Goal: Task Accomplishment & Management: Use online tool/utility

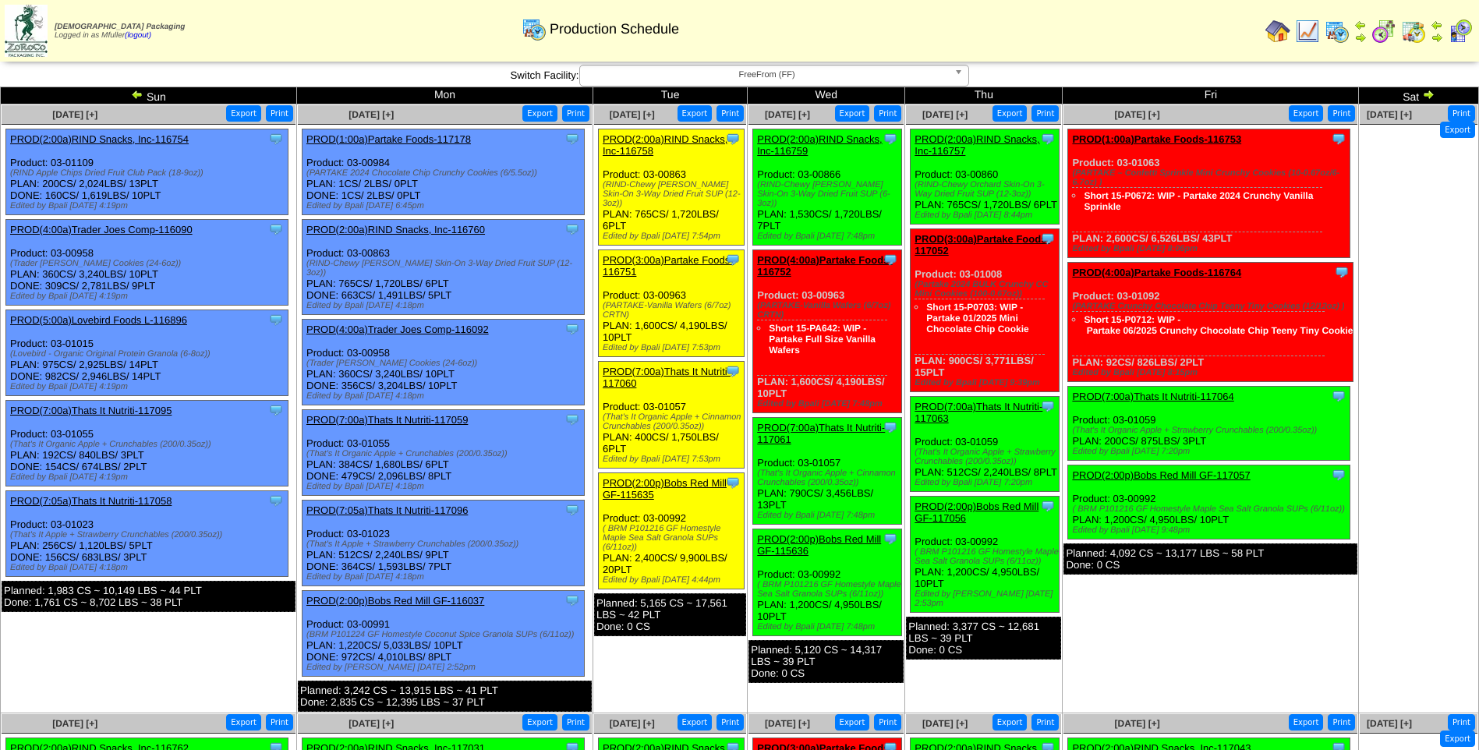
click at [777, 82] on span "FreeFrom (FF)" at bounding box center [767, 75] width 362 height 19
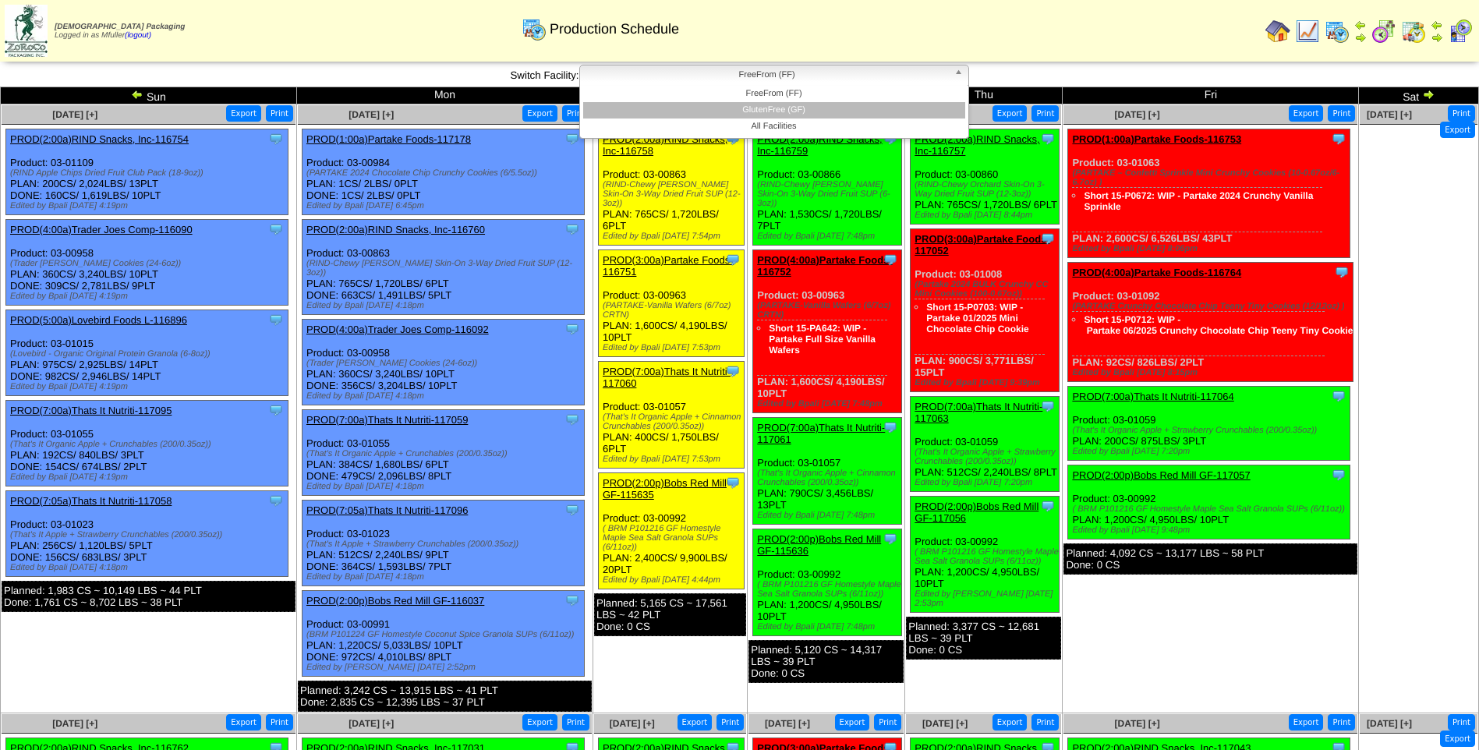
click at [812, 110] on li "GlutenFree (GF)" at bounding box center [774, 110] width 382 height 16
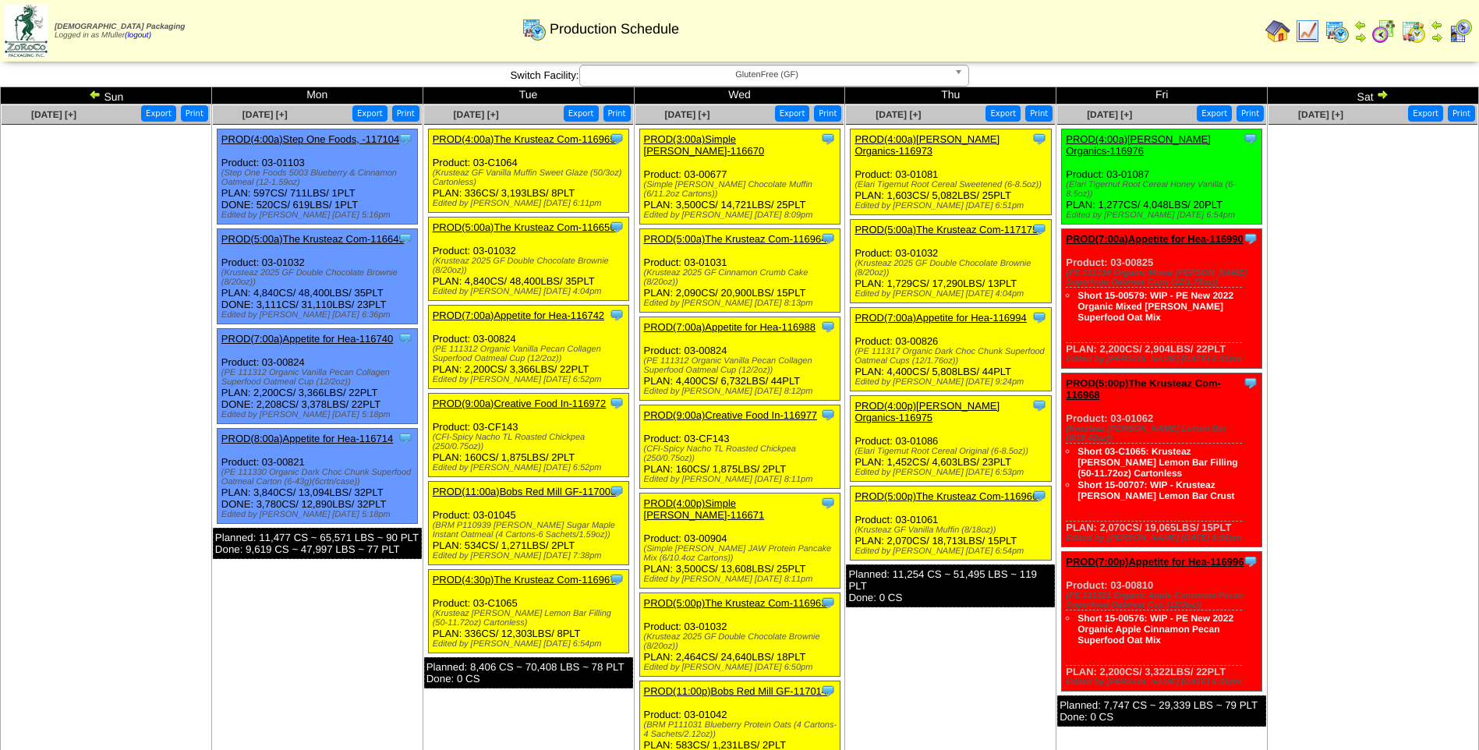
click at [893, 140] on link "PROD(4:00a)[PERSON_NAME] Organics-116973" at bounding box center [927, 144] width 145 height 23
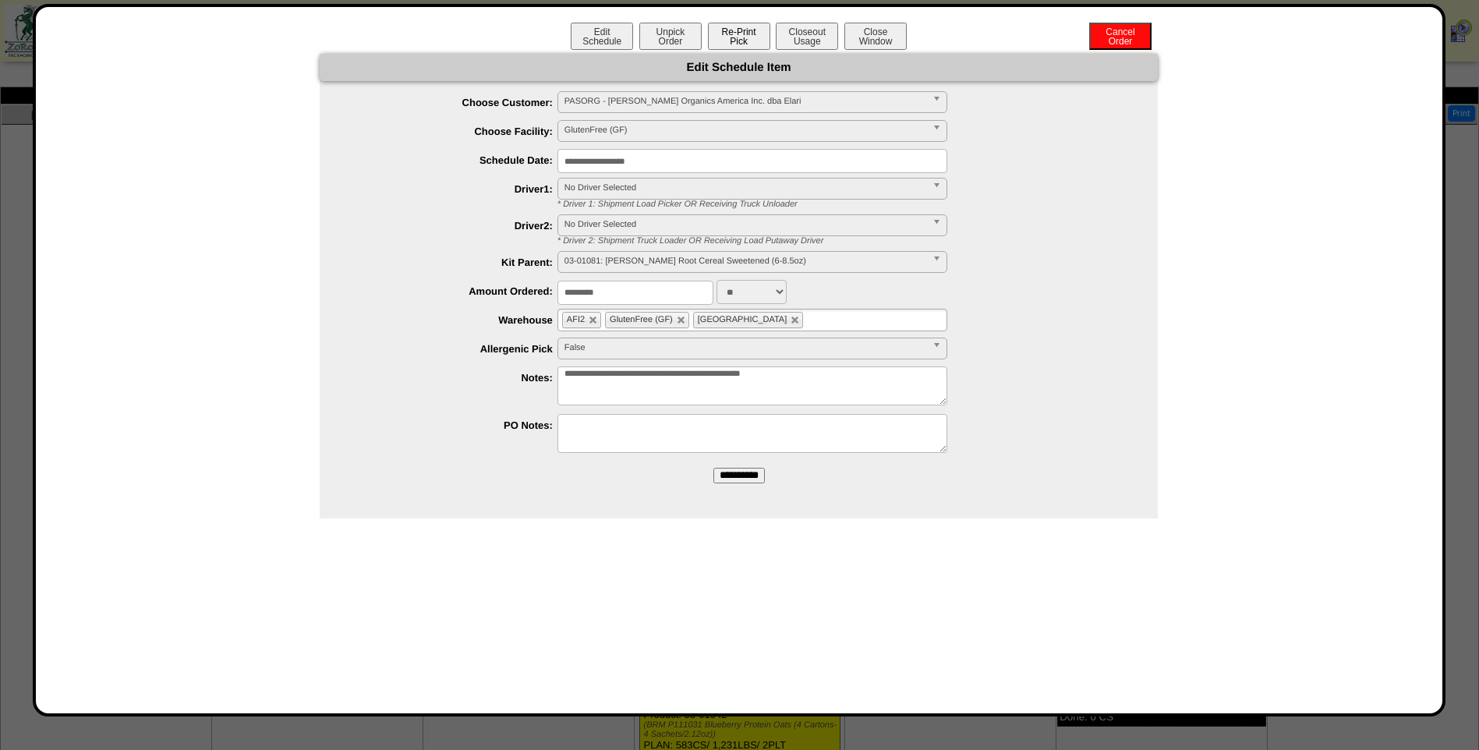
click at [732, 34] on button "Re-Print Pick" at bounding box center [739, 36] width 62 height 27
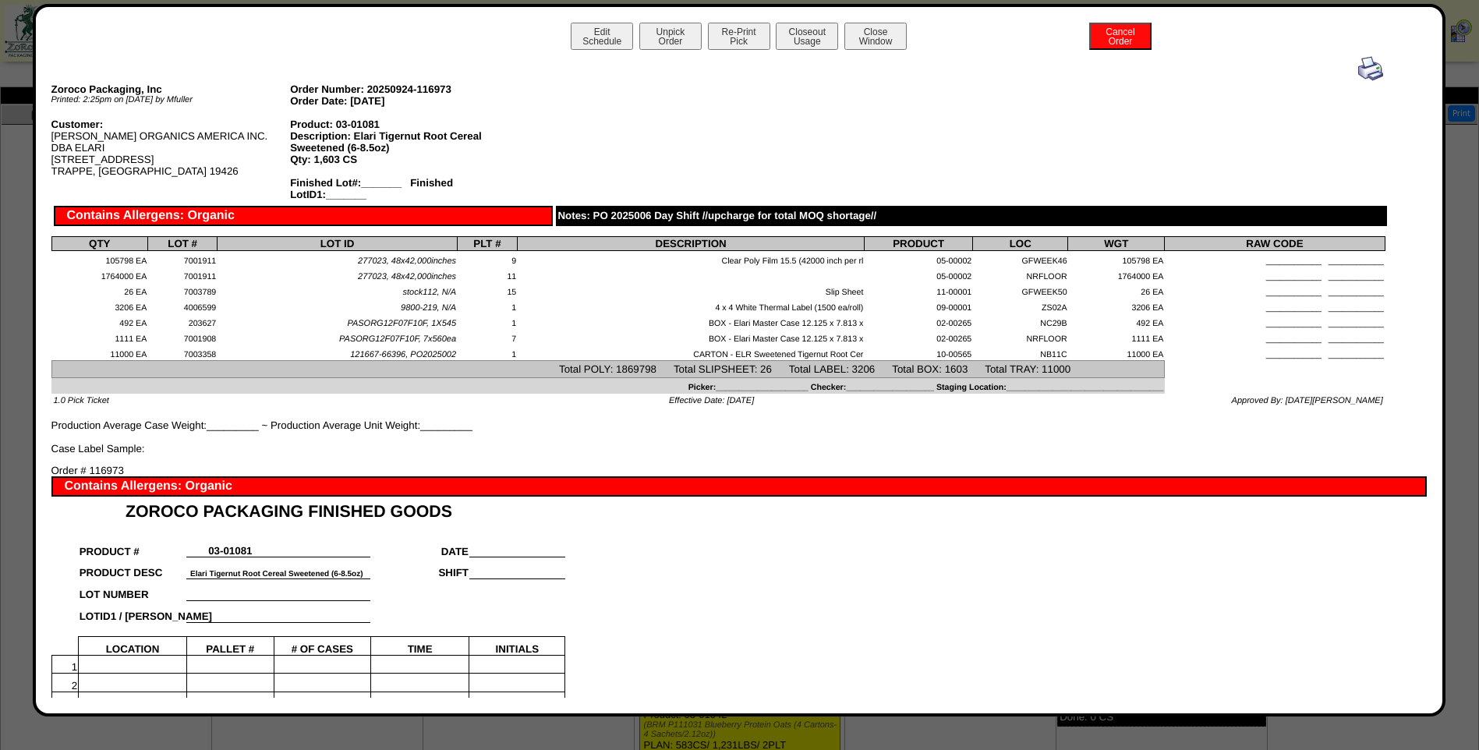
click at [1362, 67] on img at bounding box center [1370, 68] width 25 height 25
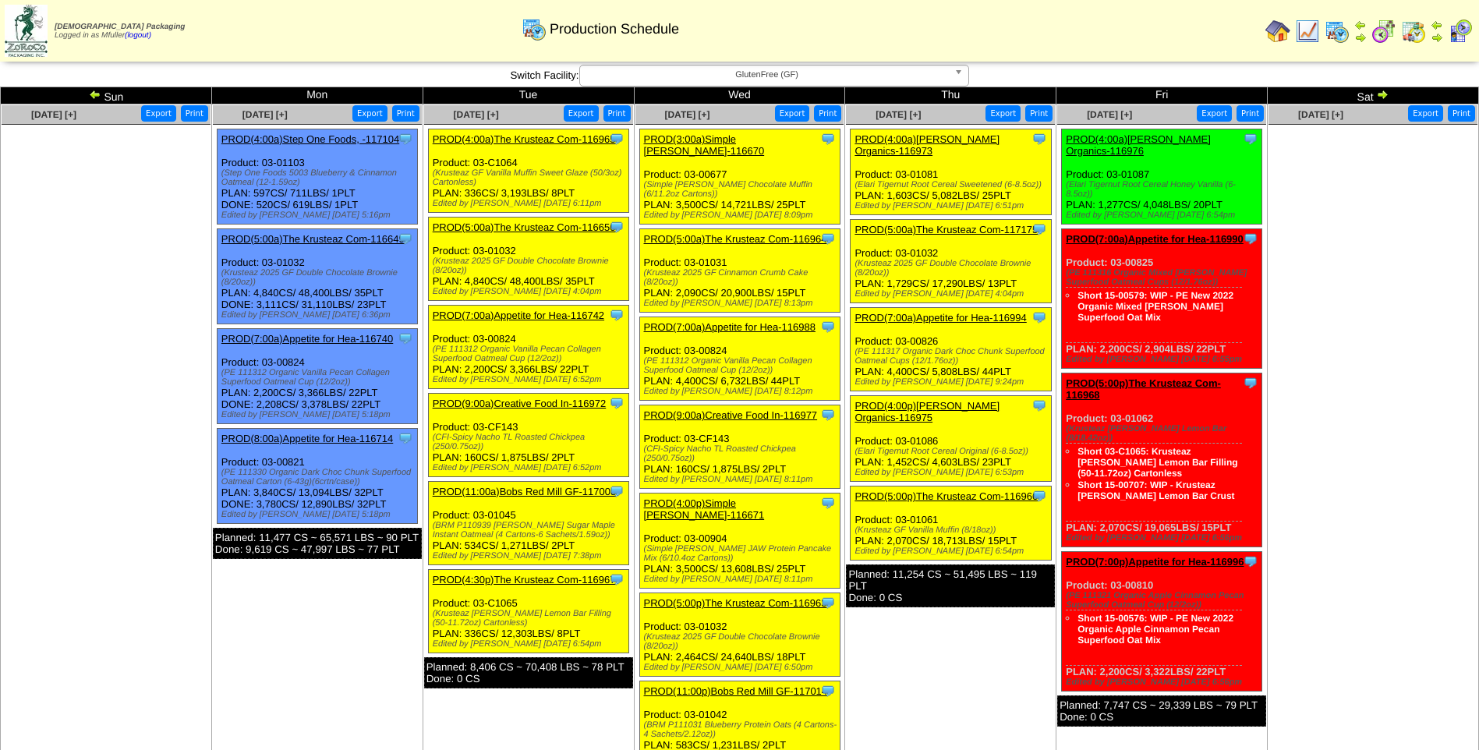
click at [931, 224] on link "PROD(5:00a)The Krusteaz Com-117175" at bounding box center [946, 230] width 183 height 12
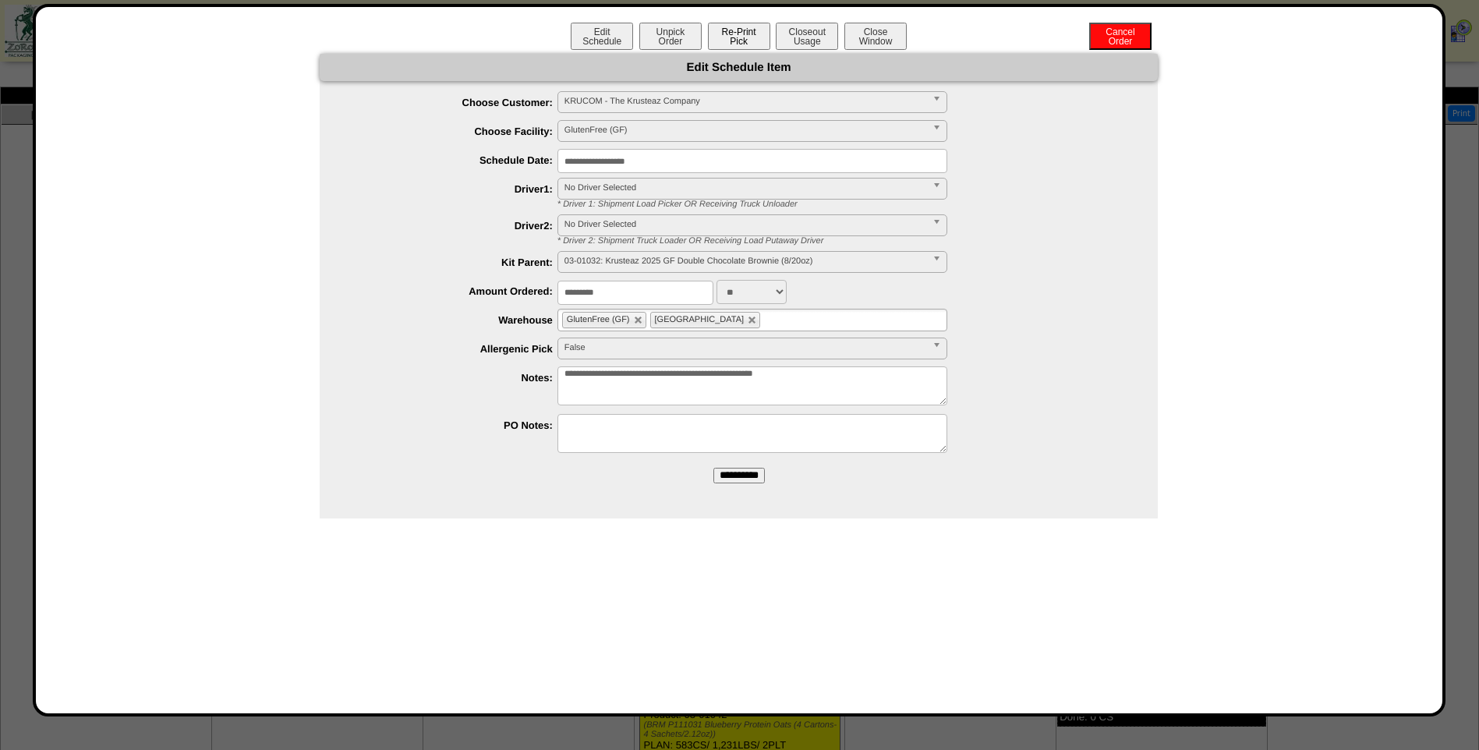
click at [748, 37] on button "Re-Print Pick" at bounding box center [739, 36] width 62 height 27
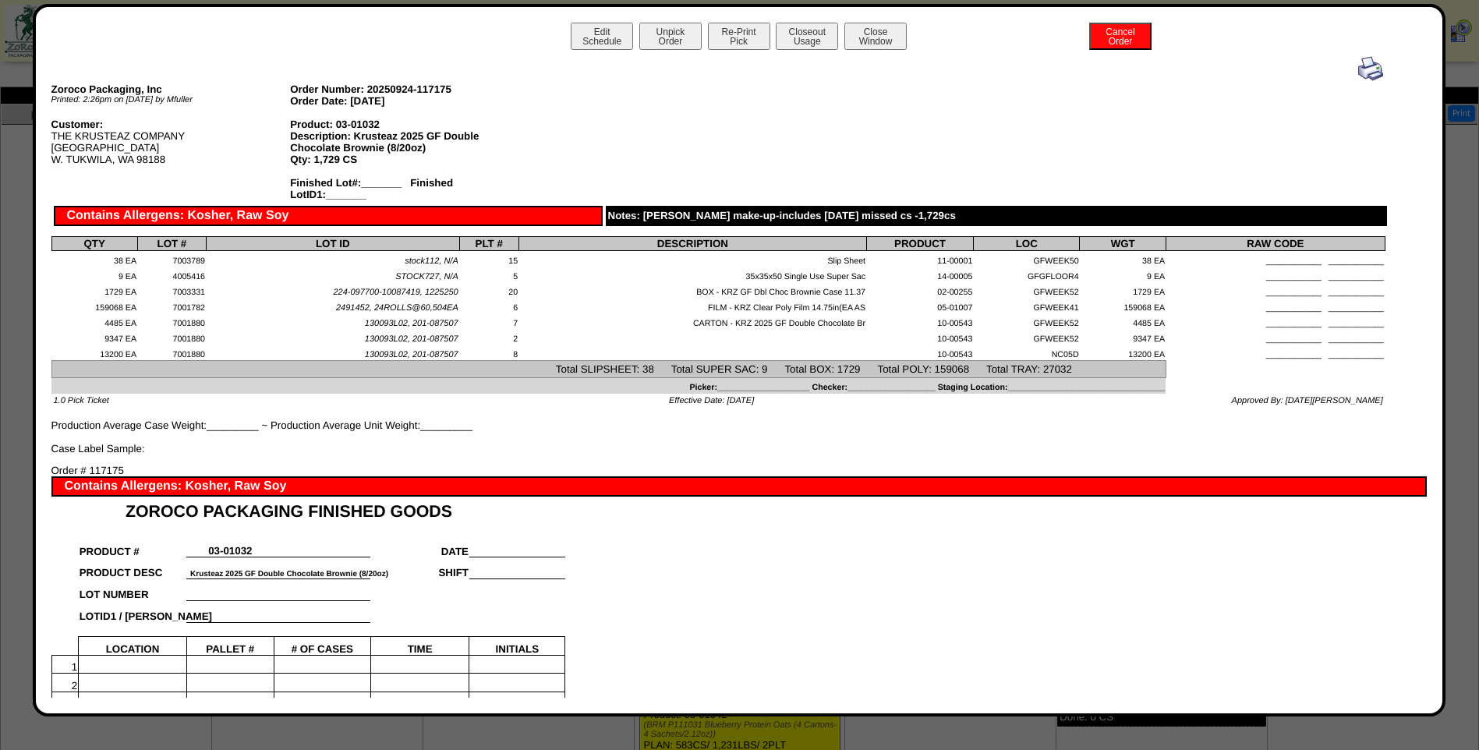
click at [1365, 71] on img at bounding box center [1370, 68] width 25 height 25
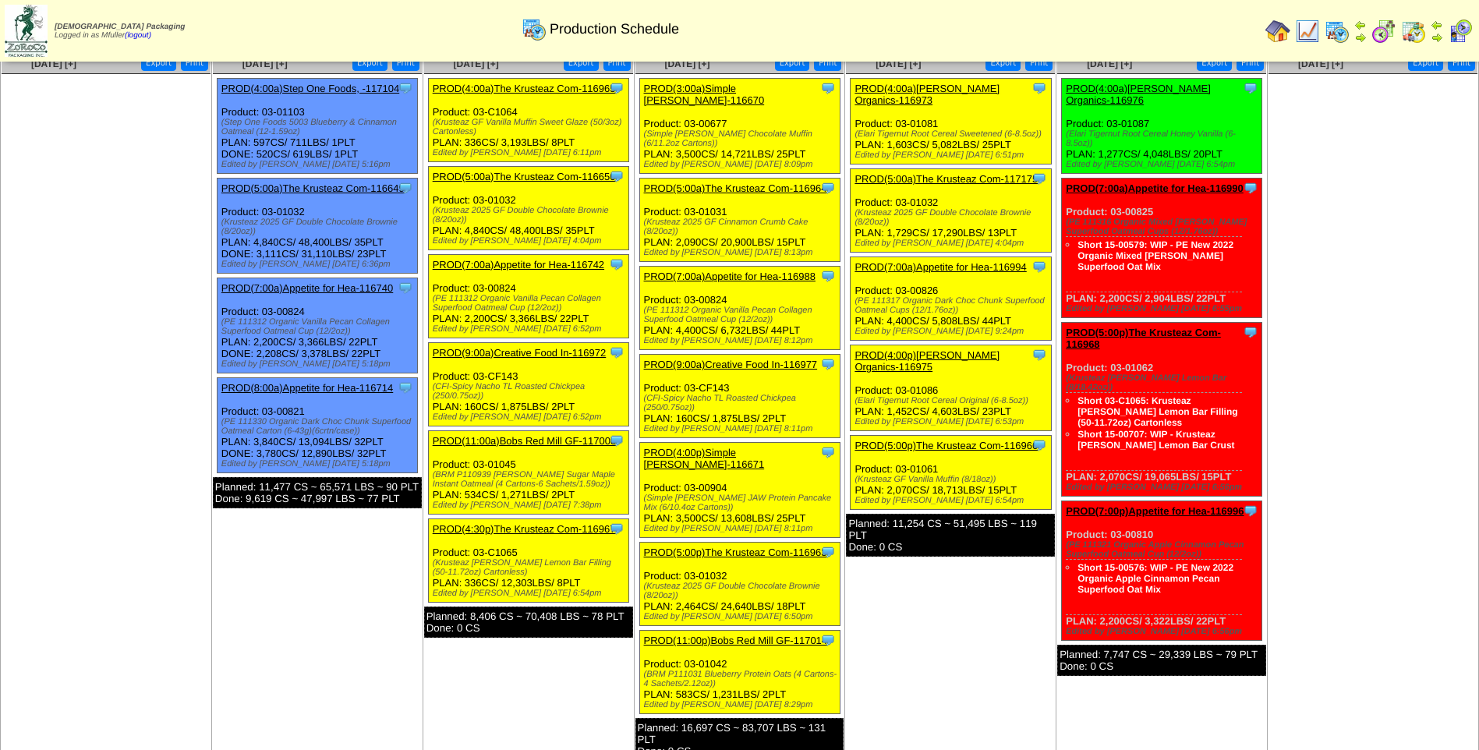
scroll to position [78, 0]
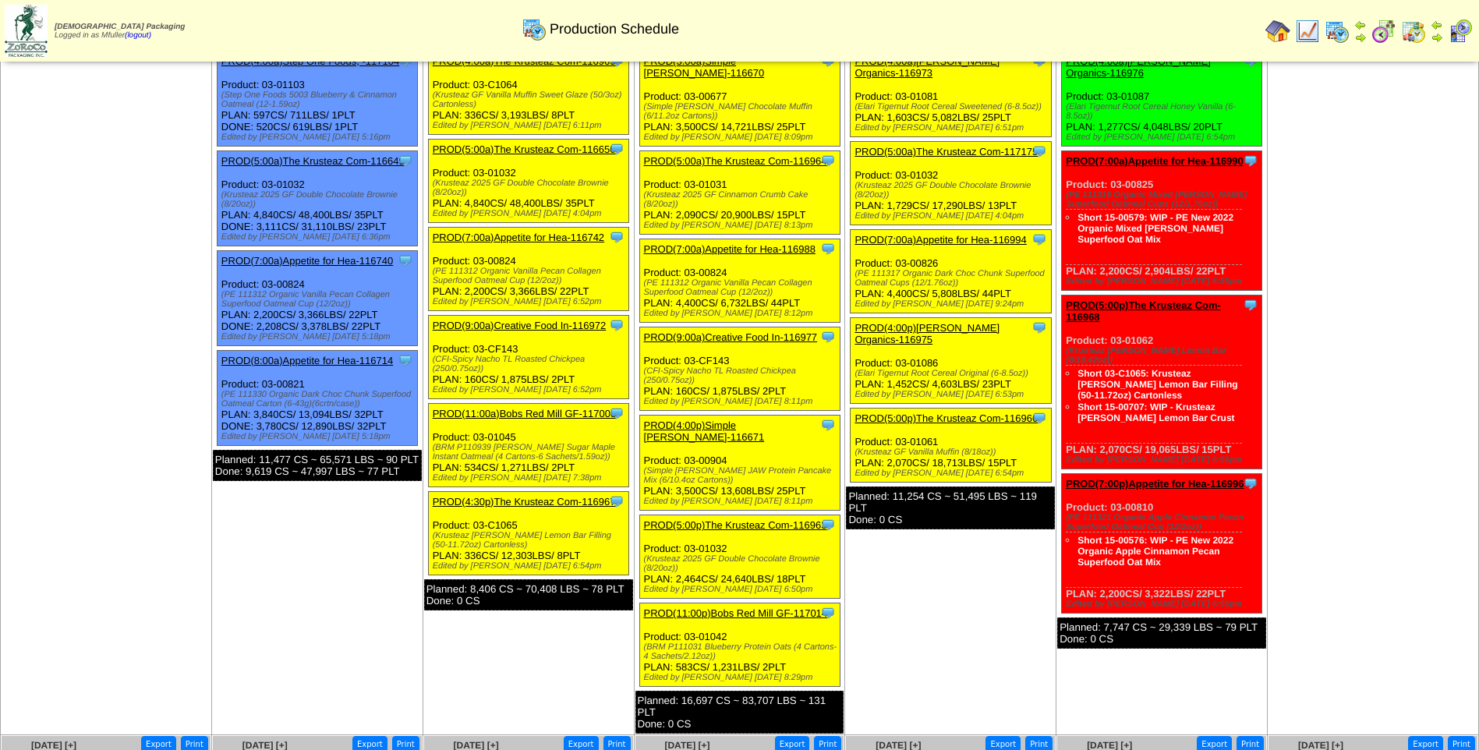
click at [956, 234] on link "PROD(7:00a)Appetite for Hea-116994" at bounding box center [941, 240] width 172 height 12
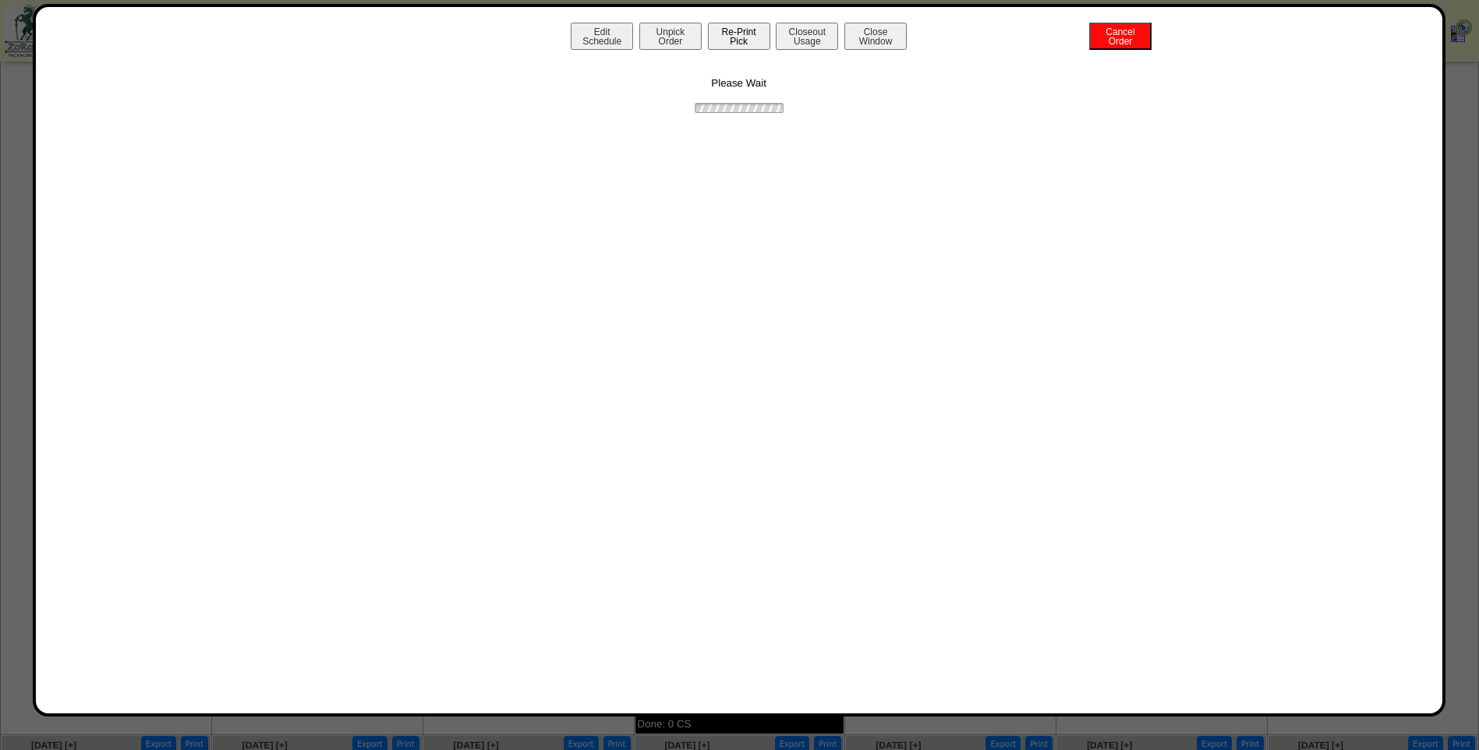
click at [737, 36] on button "Re-Print Pick" at bounding box center [739, 36] width 62 height 27
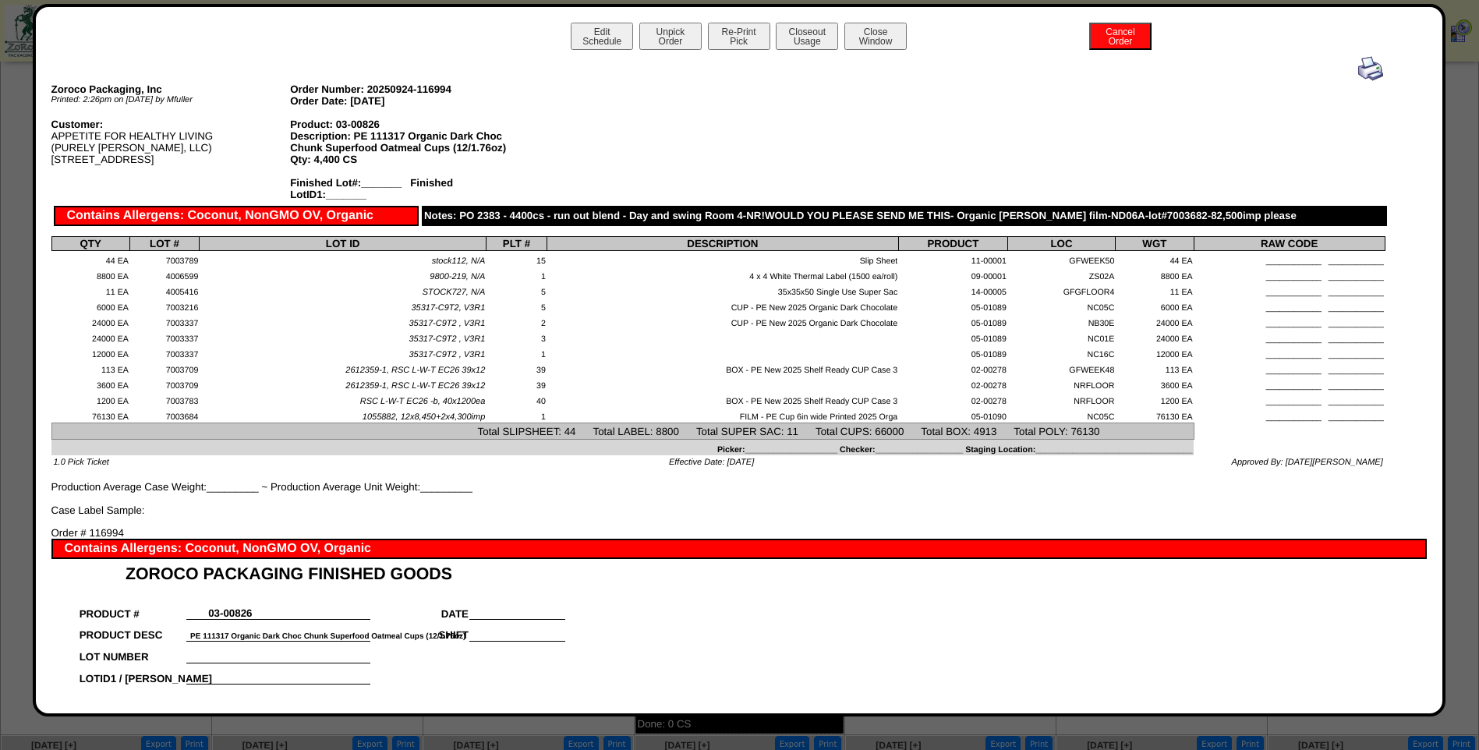
click at [1359, 69] on img at bounding box center [1370, 68] width 25 height 25
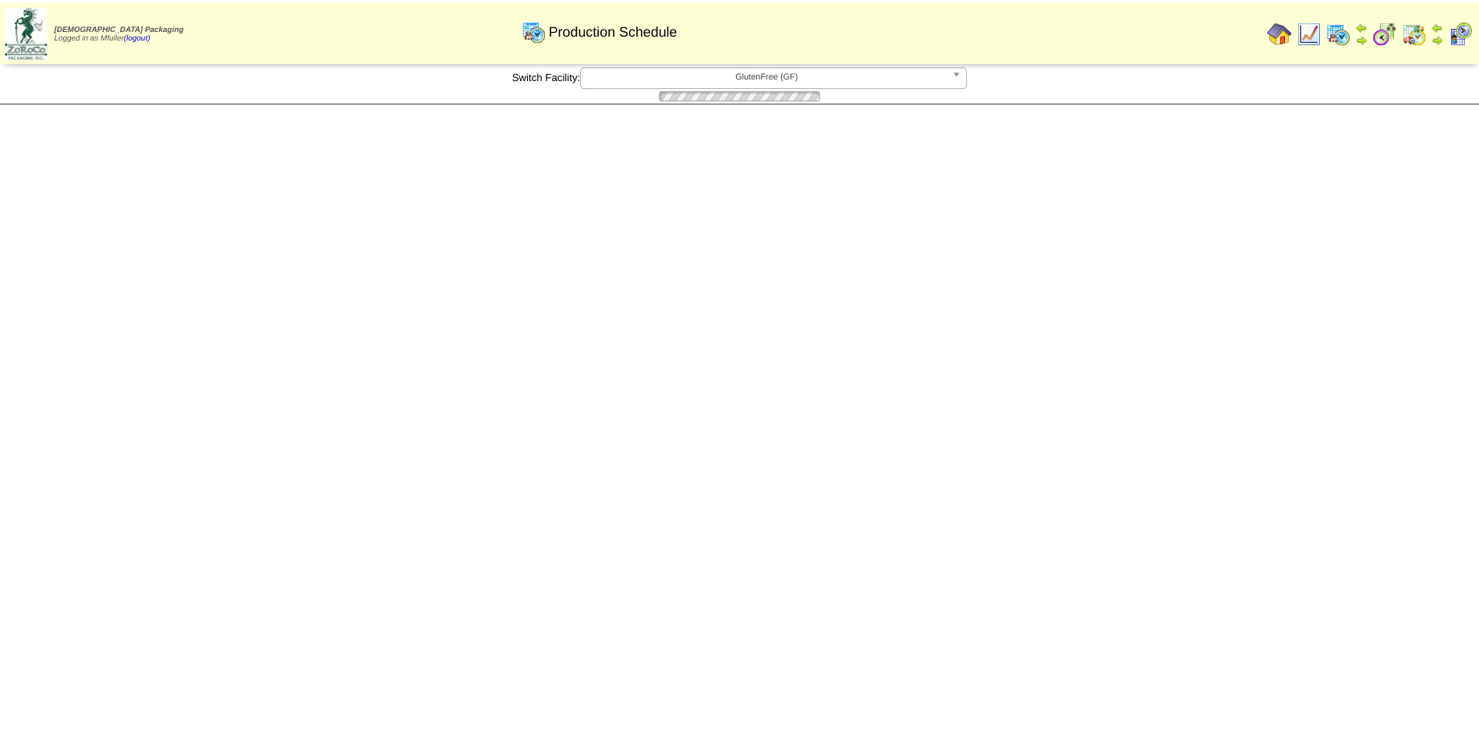
scroll to position [78, 0]
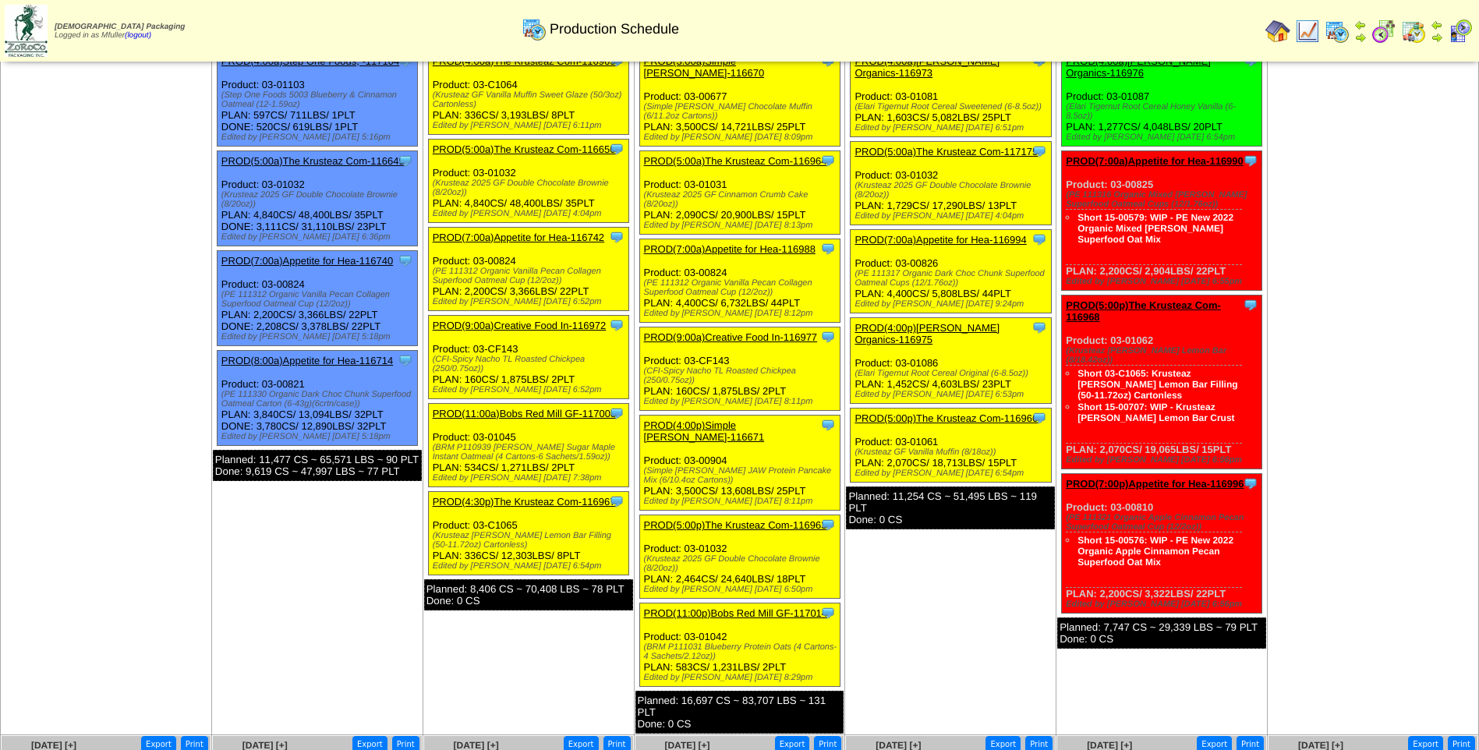
click at [956, 322] on link "PROD(4:00p)[PERSON_NAME] Organics-116975" at bounding box center [927, 333] width 145 height 23
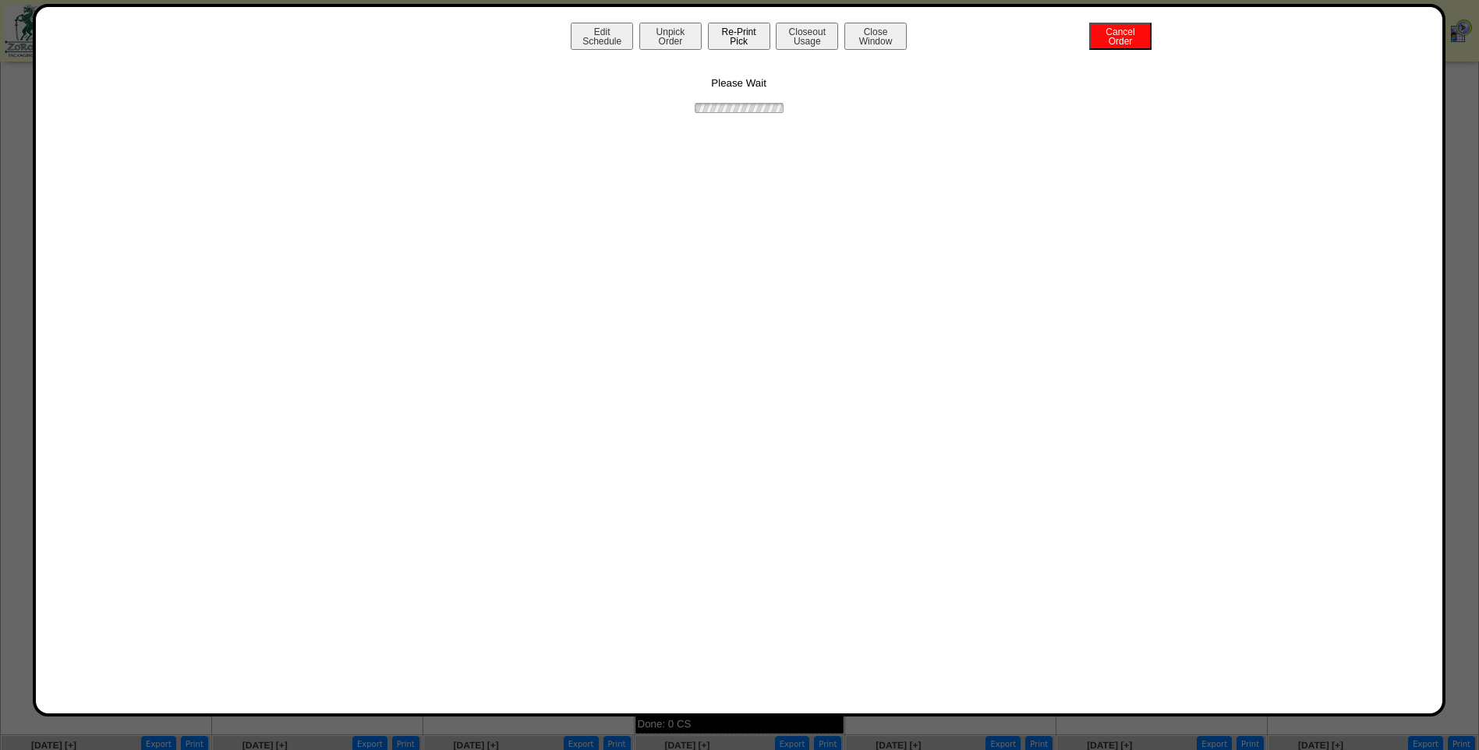
click at [731, 40] on button "Re-Print Pick" at bounding box center [739, 36] width 62 height 27
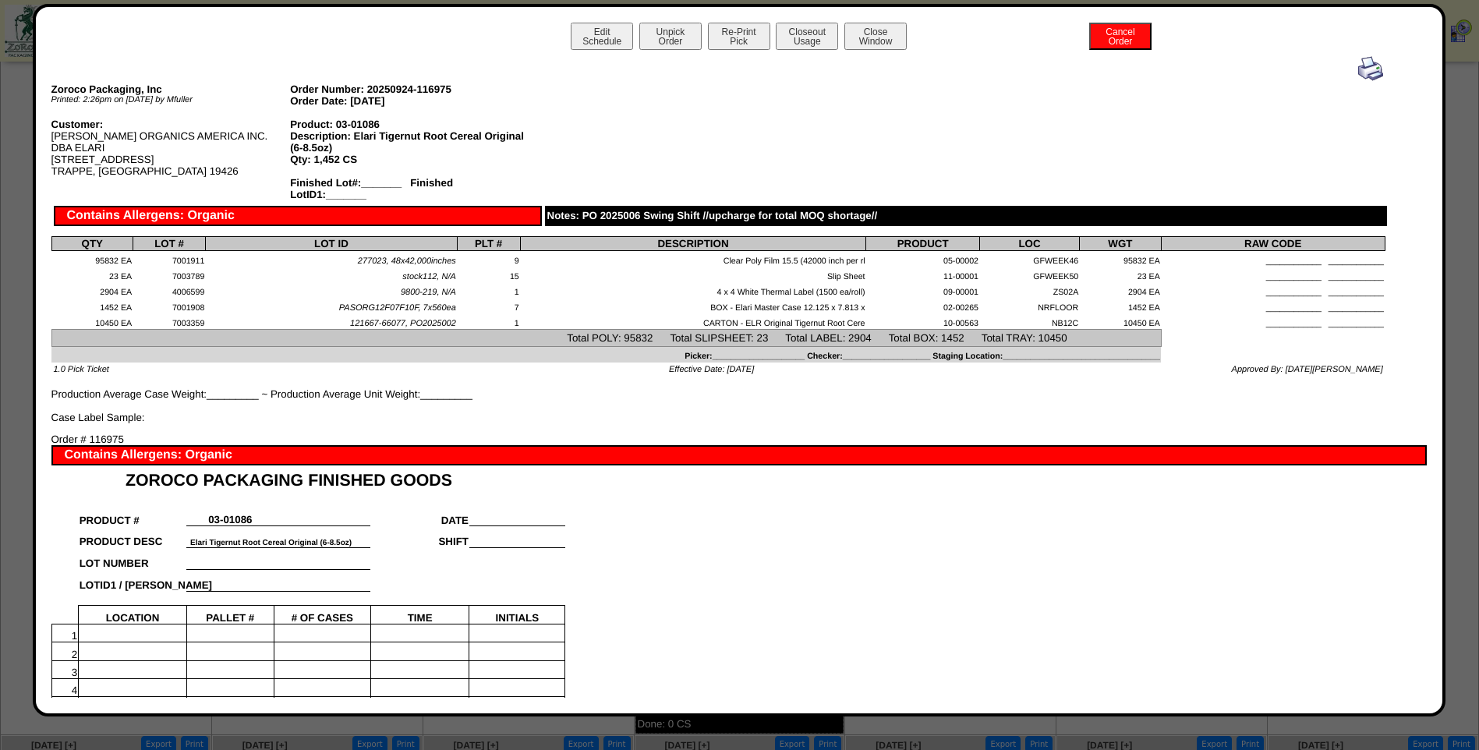
click at [1360, 68] on img at bounding box center [1370, 68] width 25 height 25
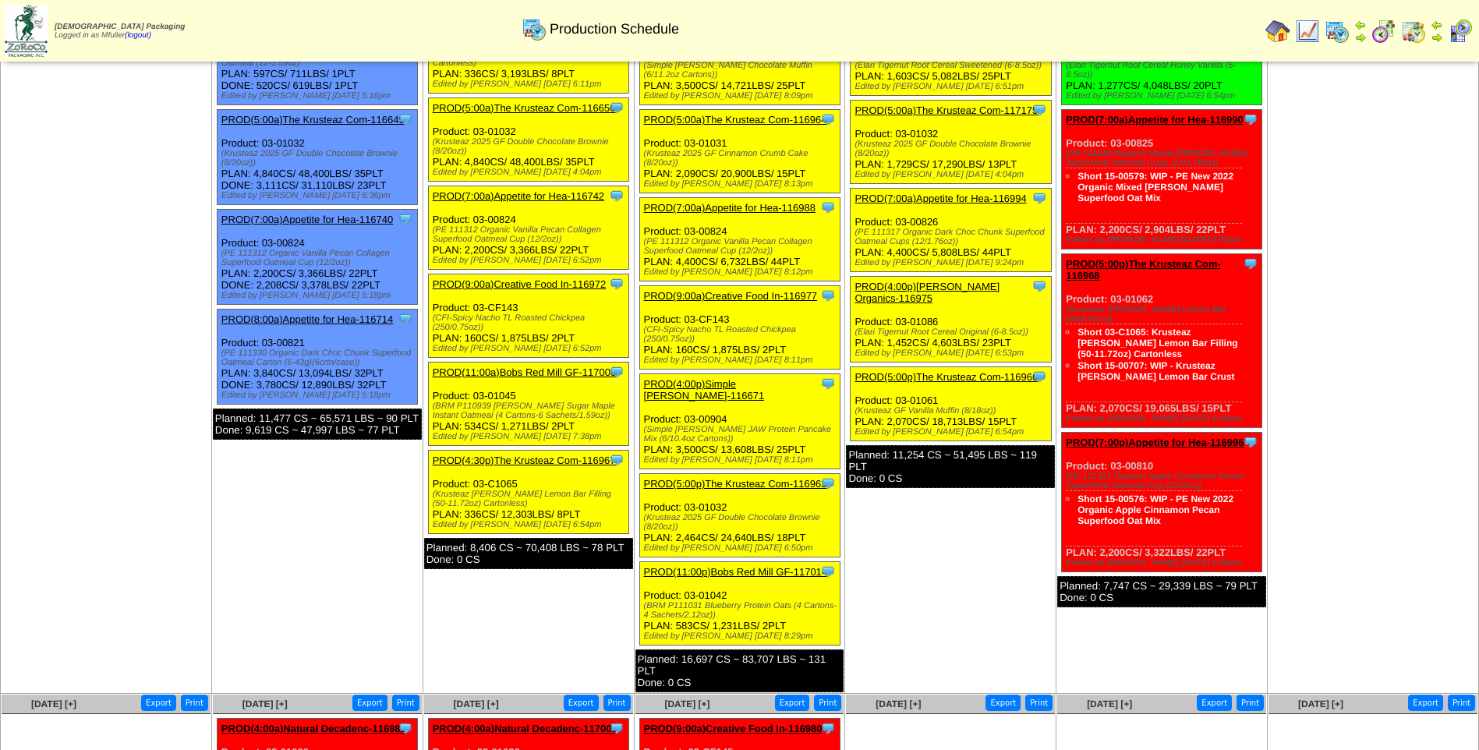
scroll to position [156, 0]
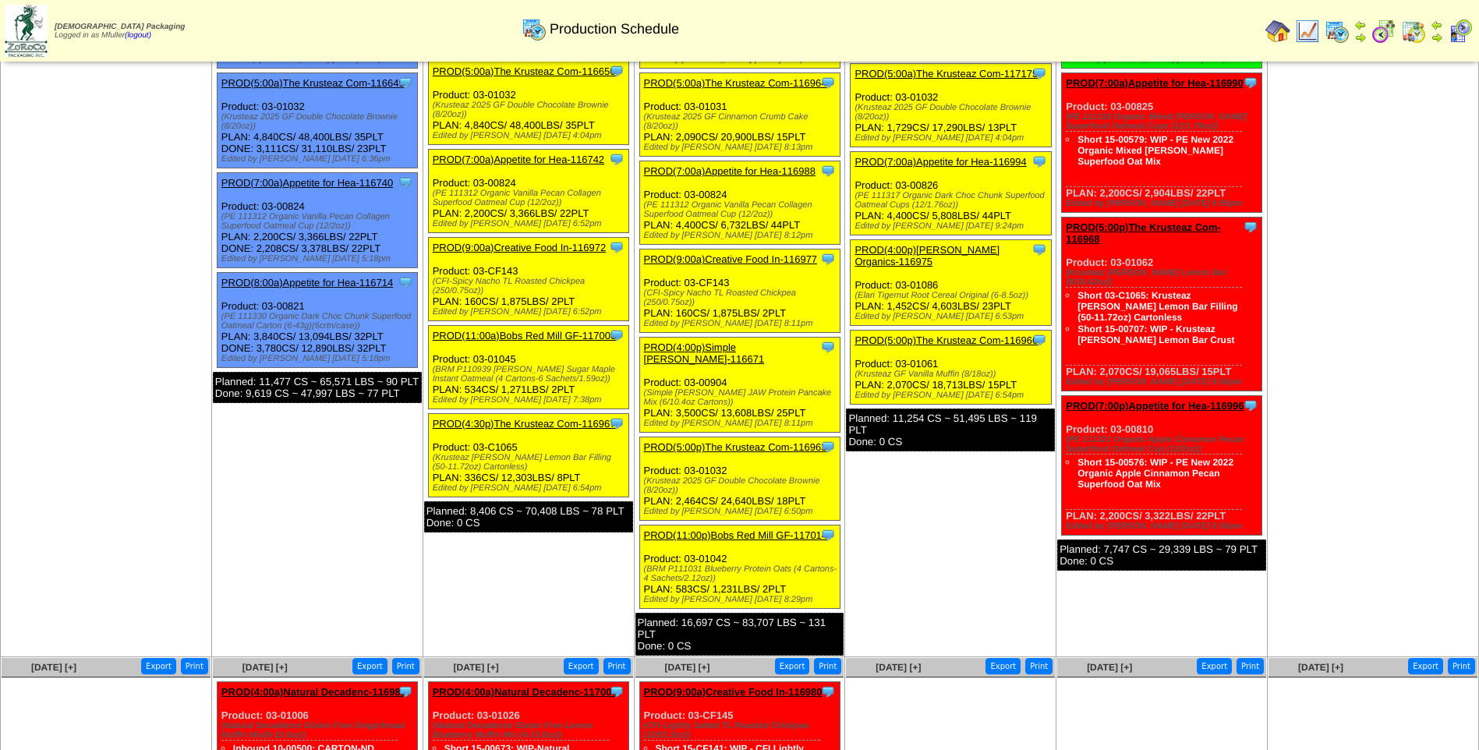
click at [954, 335] on link "PROD(5:00p)The Krusteaz Com-116966" at bounding box center [946, 341] width 183 height 12
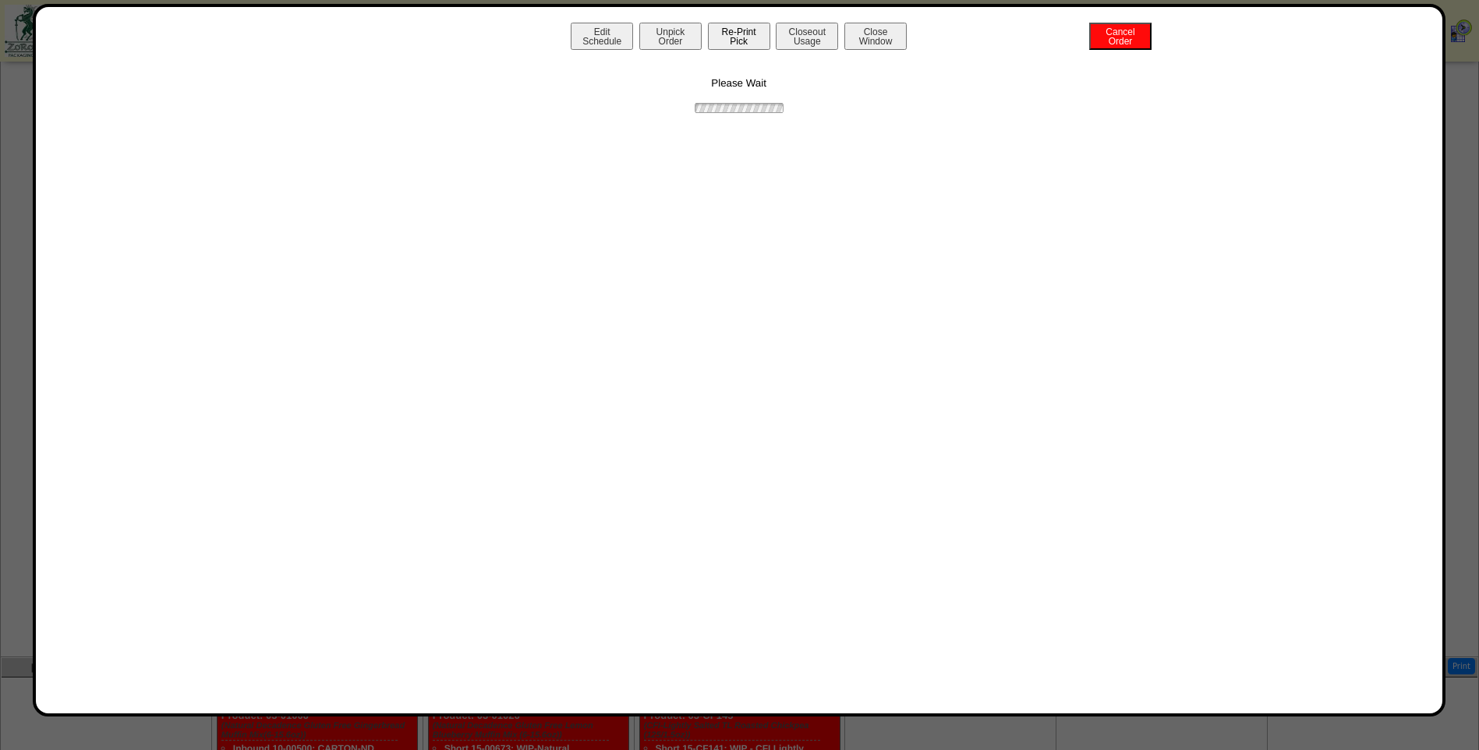
click at [728, 36] on button "Re-Print Pick" at bounding box center [739, 36] width 62 height 27
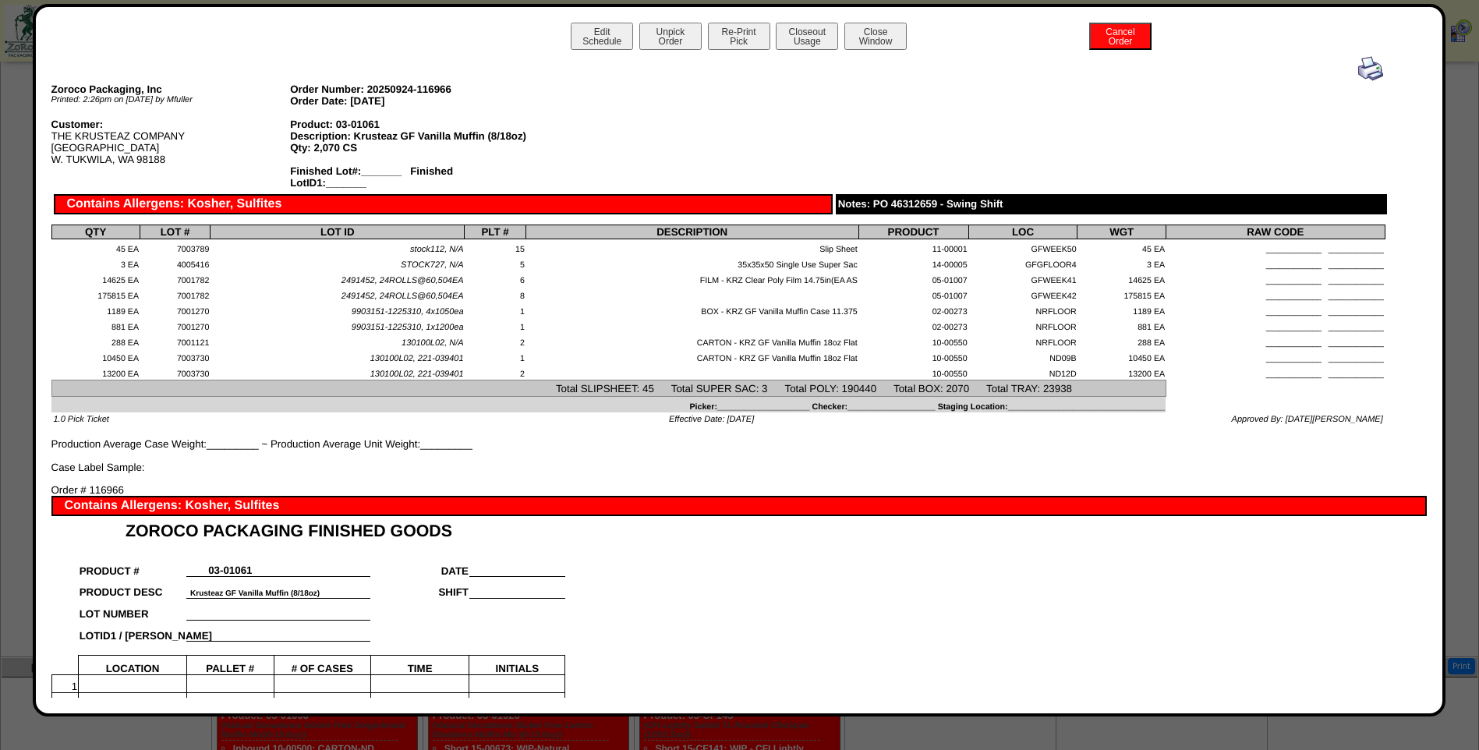
click at [1361, 70] on img at bounding box center [1370, 68] width 25 height 25
